Goal: Task Accomplishment & Management: Use online tool/utility

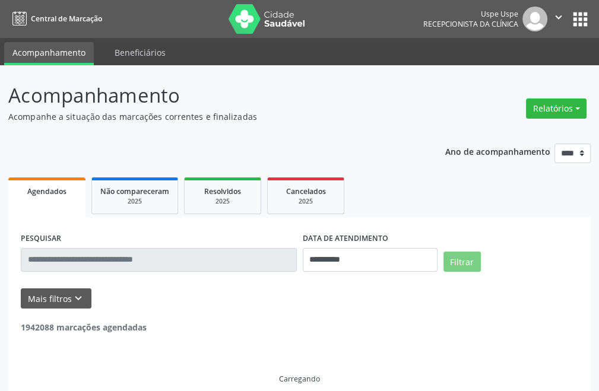
click at [567, 109] on button "Relatórios" at bounding box center [556, 108] width 61 height 20
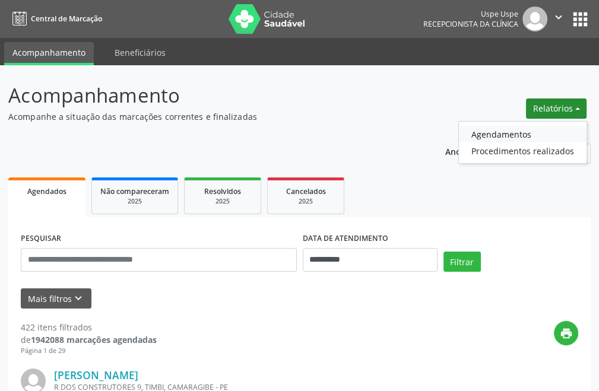
click at [497, 141] on link "Agendamentos" at bounding box center [523, 134] width 128 height 17
select select "*"
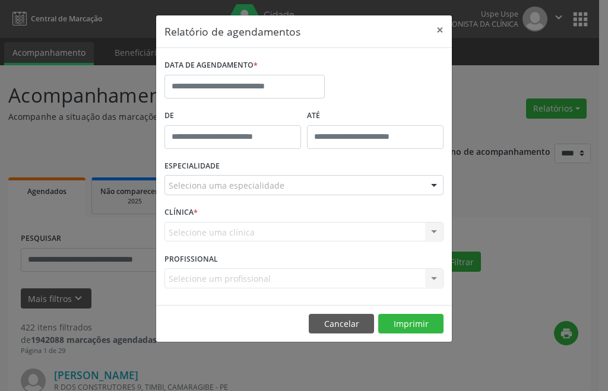
click at [206, 196] on div "ESPECIALIDADE Seleciona uma especialidade Todas as especialidades Alergologia A…" at bounding box center [303, 180] width 285 height 46
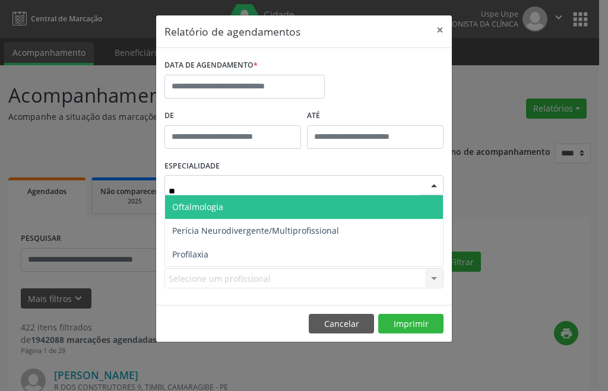
type input "***"
click at [223, 199] on span "Oftalmologia" at bounding box center [304, 207] width 278 height 24
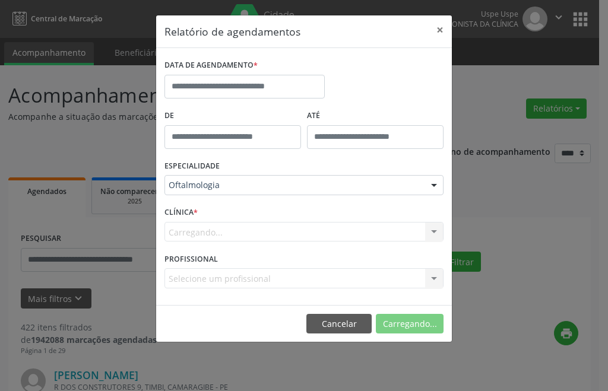
click at [216, 104] on div "DATA DE AGENDAMENTO *" at bounding box center [244, 81] width 166 height 50
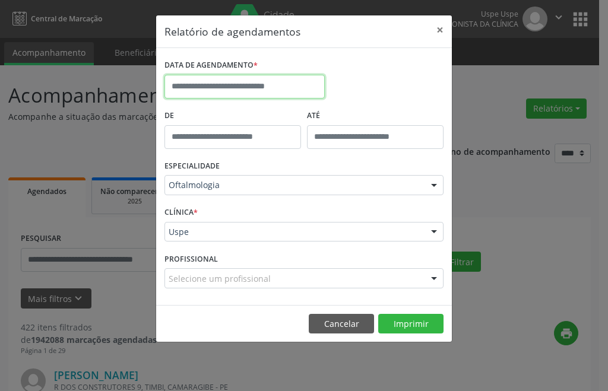
click at [218, 84] on input "text" at bounding box center [244, 87] width 160 height 24
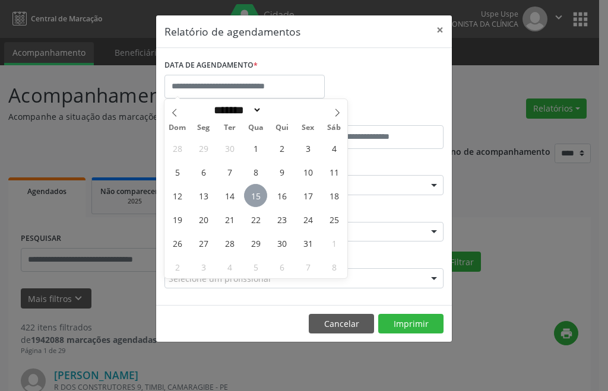
click at [254, 190] on span "15" at bounding box center [255, 195] width 23 height 23
type input "**********"
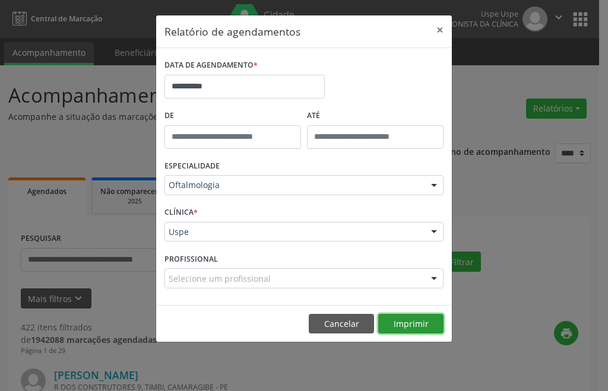
click at [401, 319] on button "Imprimir" at bounding box center [410, 324] width 65 height 20
